Goal: Find specific page/section: Find specific page/section

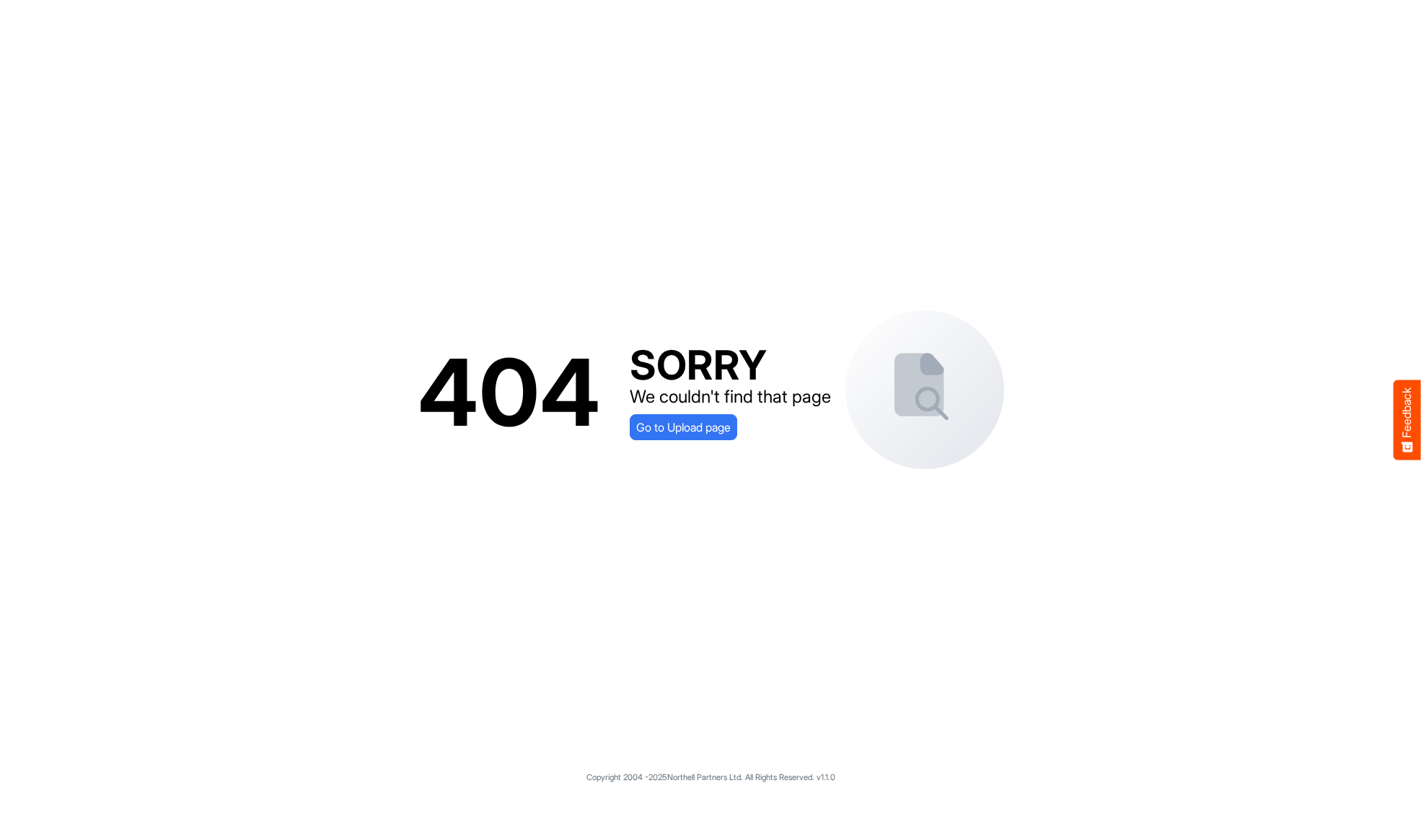
click at [683, 449] on div "404 SORRY We couldn't find that page Go to Upload page" at bounding box center [711, 393] width 1392 height 756
click at [681, 441] on div "404 SORRY We couldn't find that page Go to Upload page" at bounding box center [711, 393] width 1392 height 756
click at [681, 432] on span "Go to Upload page" at bounding box center [683, 427] width 95 height 19
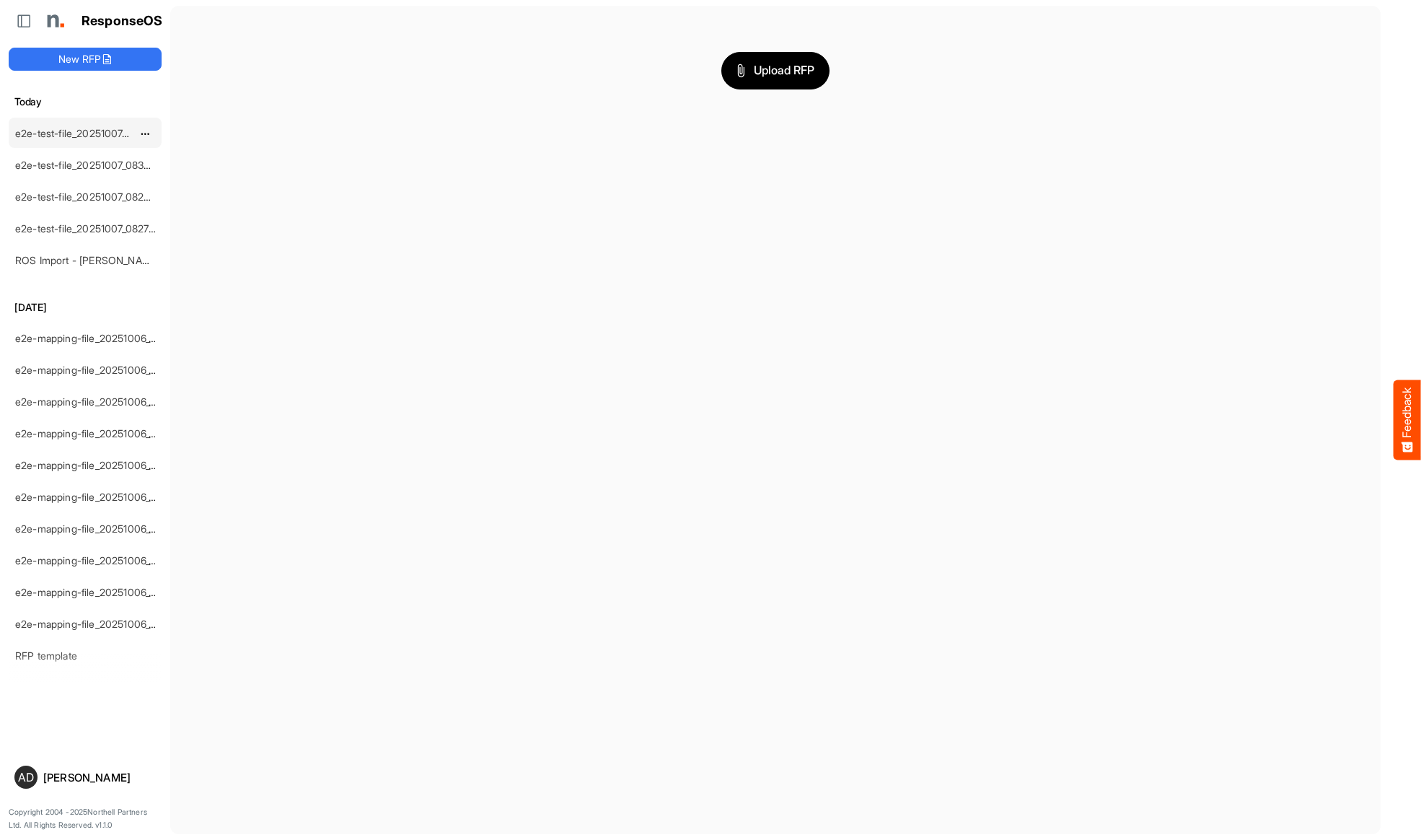
click at [97, 128] on link "e2e-test-file_20251007_083517" at bounding box center [87, 133] width 144 height 12
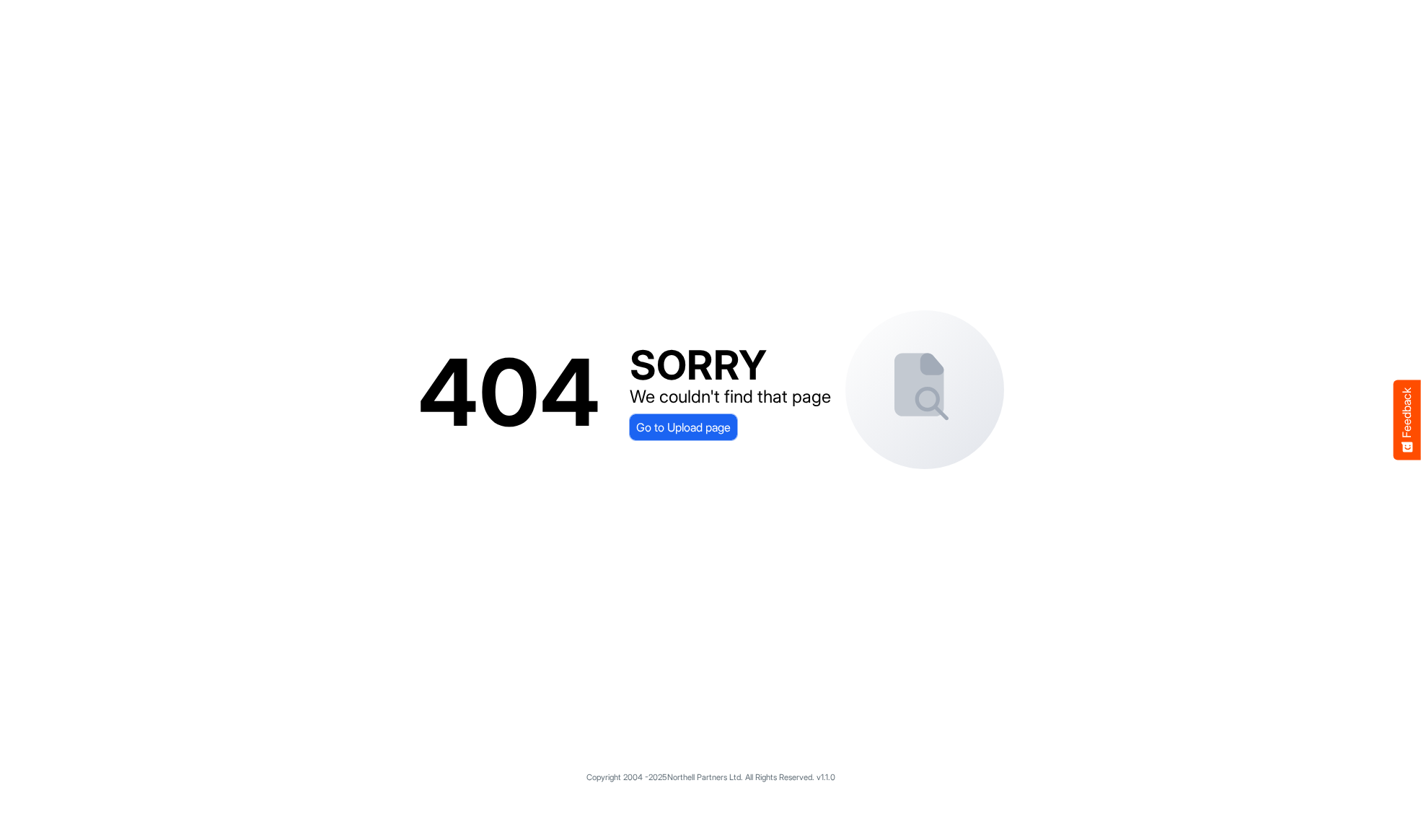
click at [668, 433] on span "Go to Upload page" at bounding box center [683, 427] width 95 height 19
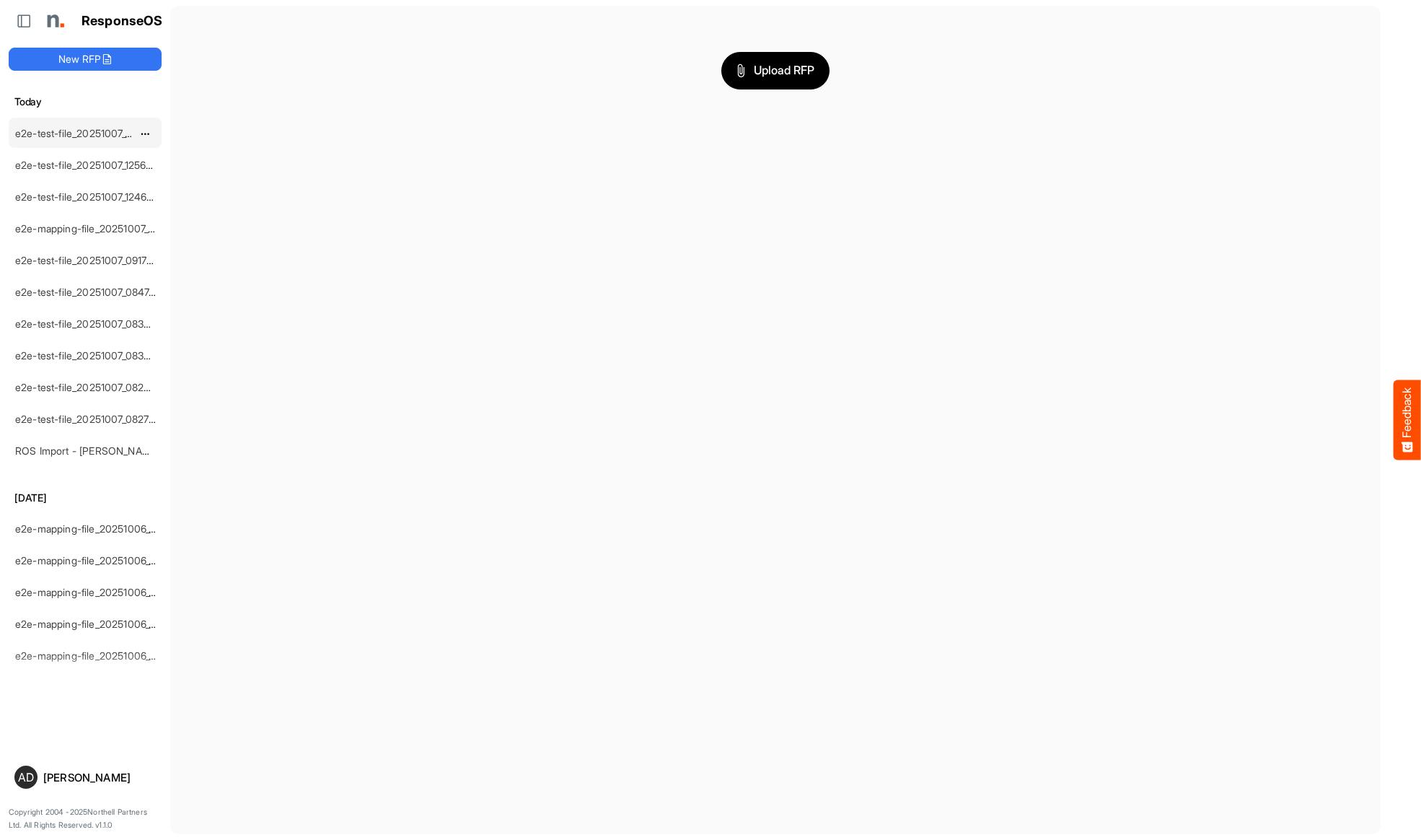
click at [97, 129] on link "e2e-test-file_20251007_130129" at bounding box center [85, 133] width 141 height 12
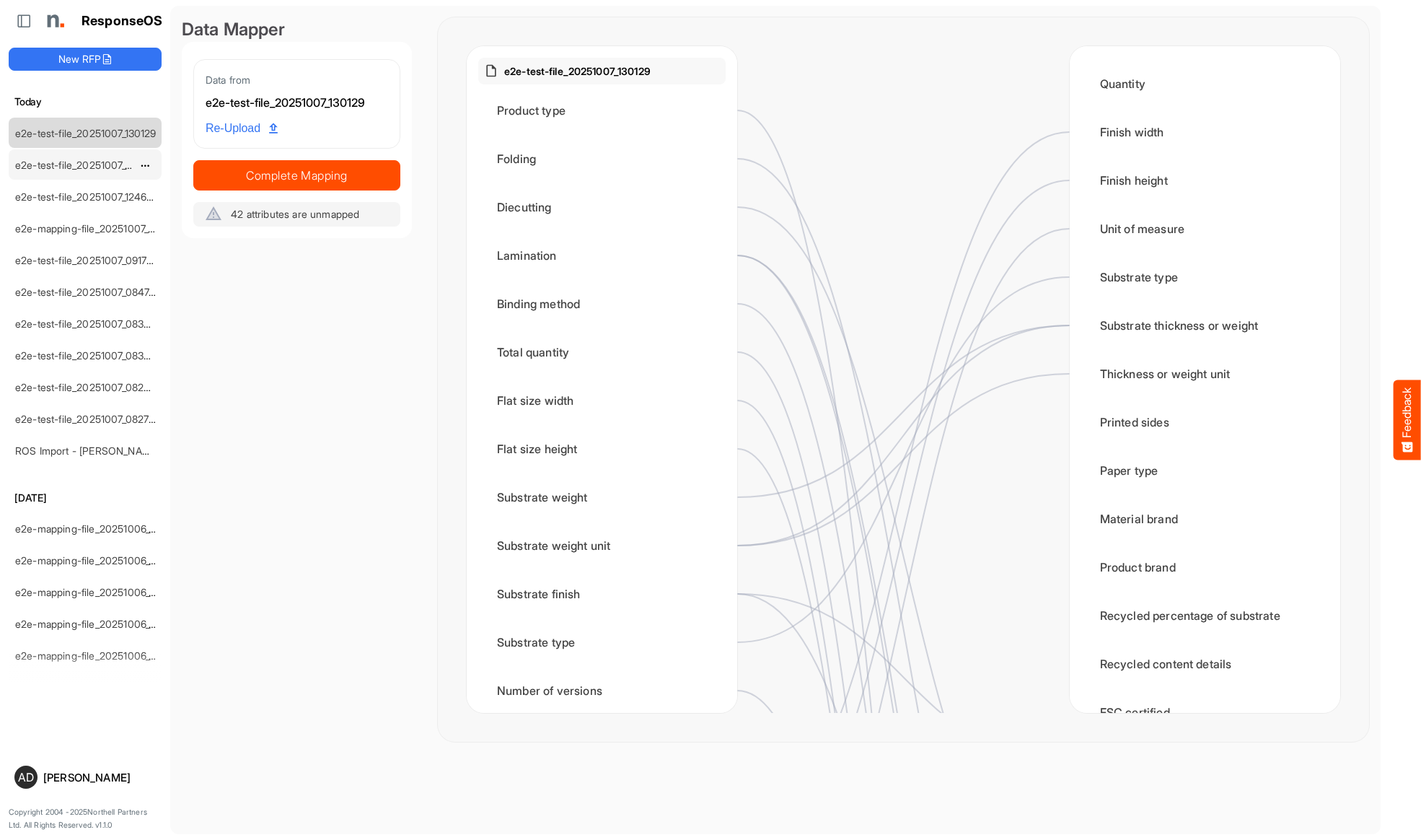
click at [95, 165] on link "e2e-test-file_20251007_125647" at bounding box center [86, 165] width 143 height 12
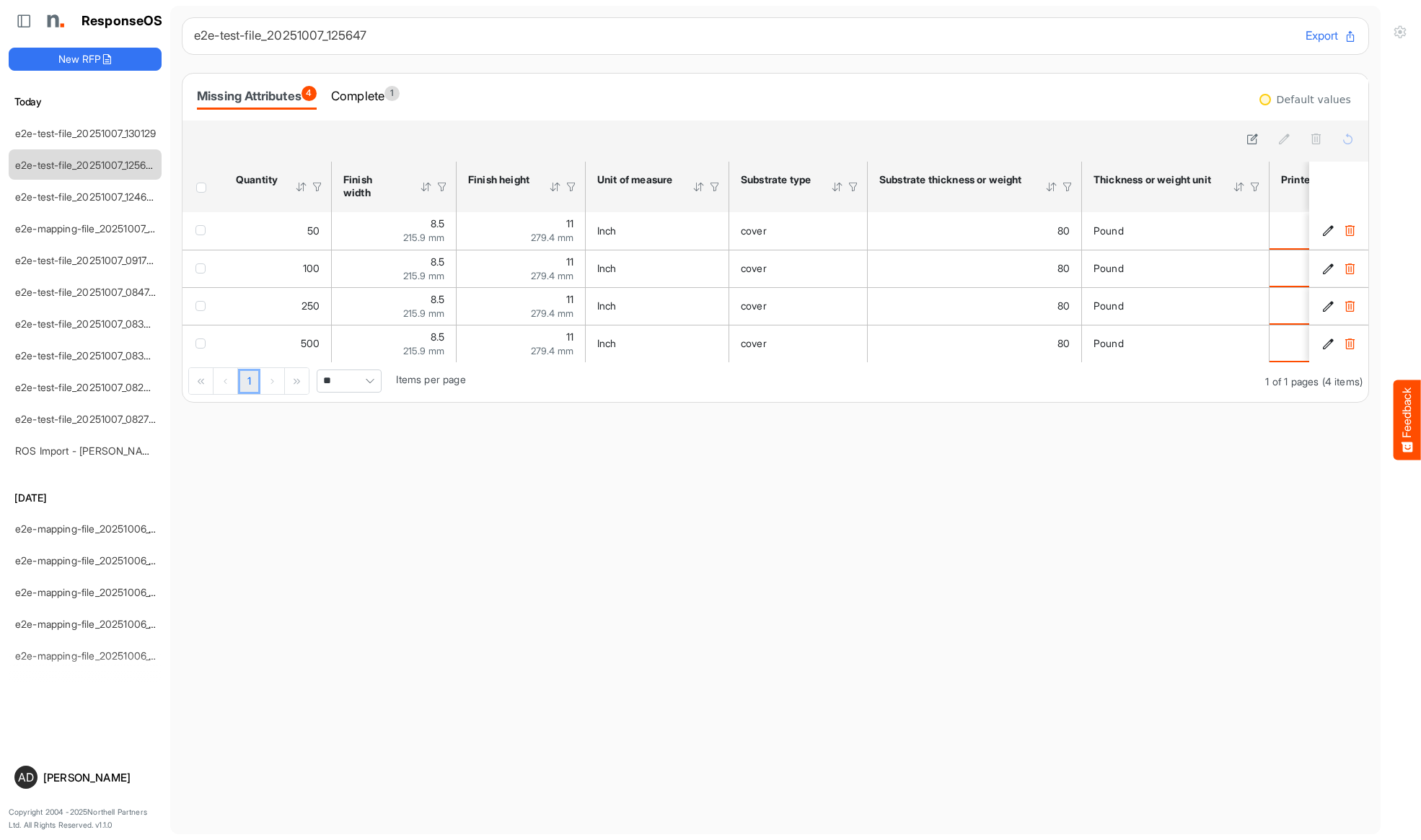
click at [368, 98] on div "Complete 1" at bounding box center [365, 95] width 68 height 20
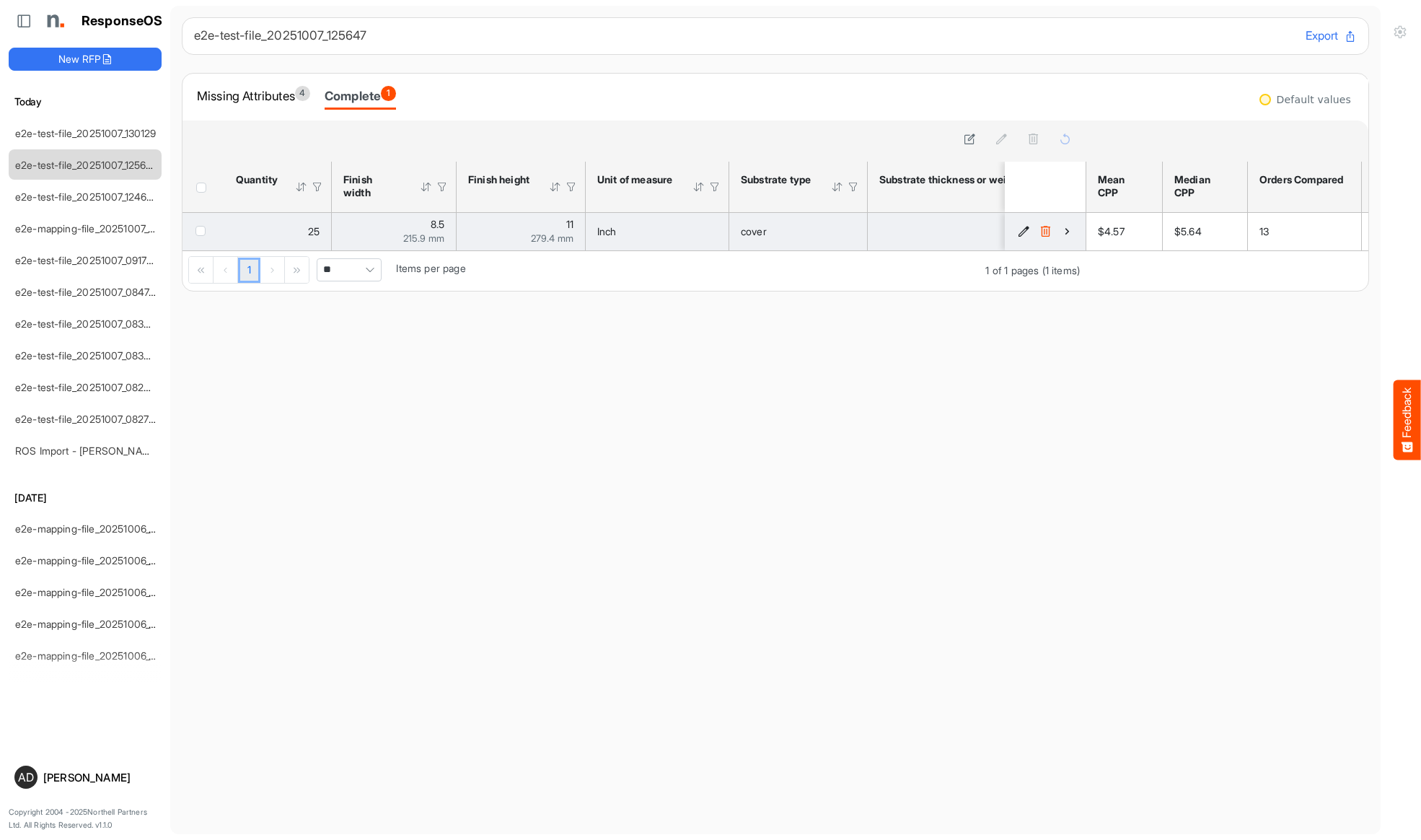
click at [1064, 225] on icon "902dfda7-799e-4d4b-a4d0-1b1bc3cb3543 is template cell Column Header" at bounding box center [1067, 231] width 12 height 12
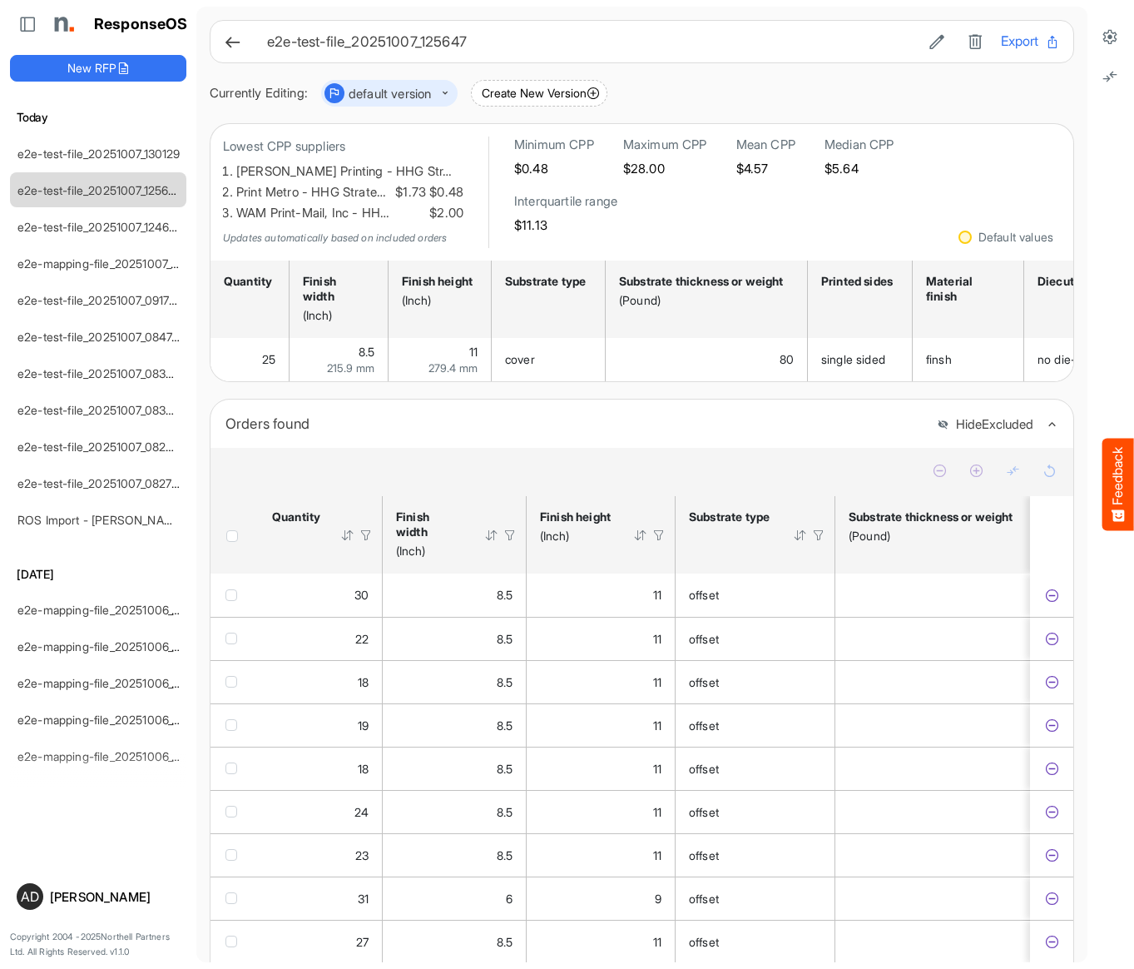
click at [1021, 216] on div "Lowest CPP suppliers [PERSON_NAME] Printing - HHG Str… $0.48 Print Metro - HHG …" at bounding box center [642, 192] width 838 height 112
